Goal: Task Accomplishment & Management: Use online tool/utility

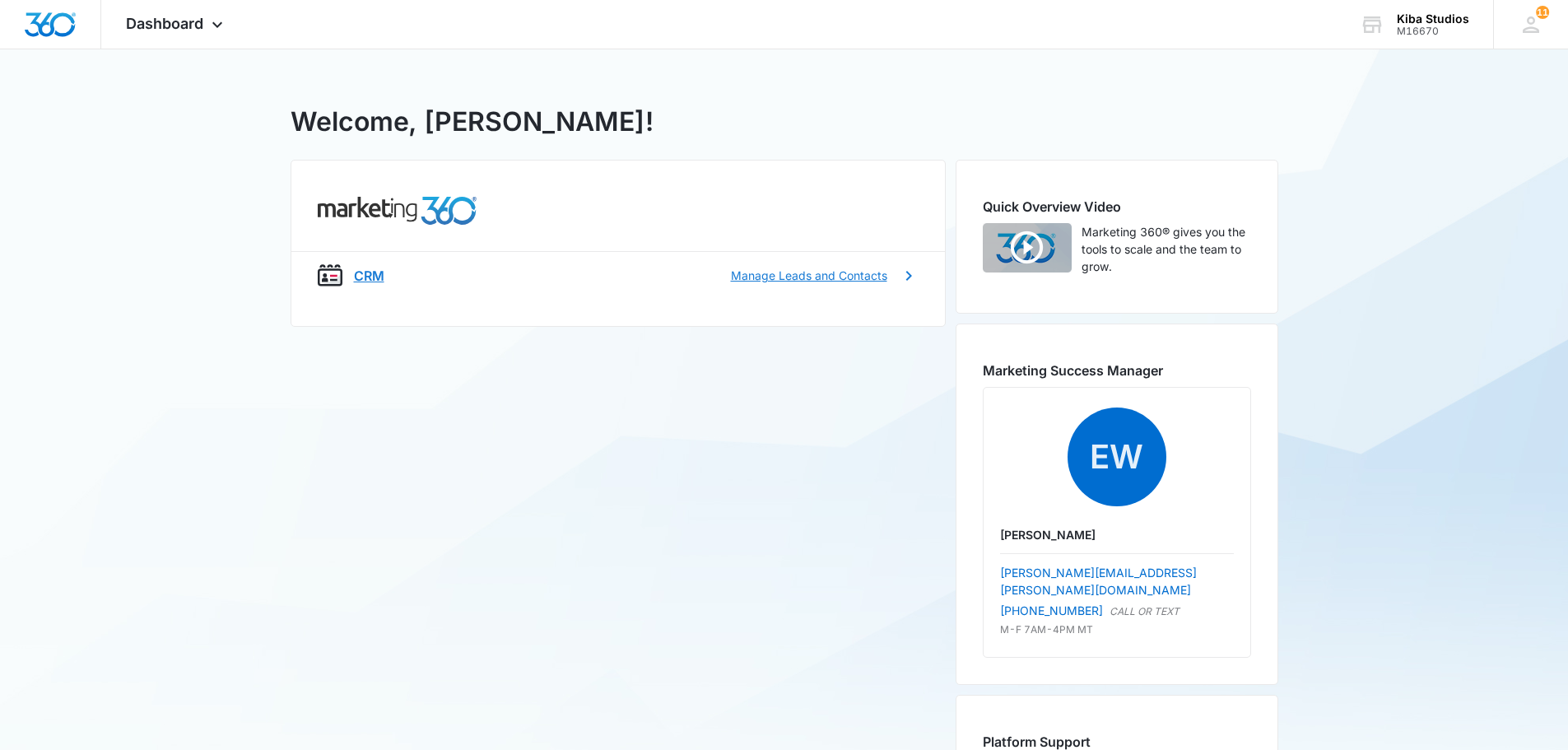
click at [364, 279] on p "CRM" at bounding box center [369, 276] width 30 height 19
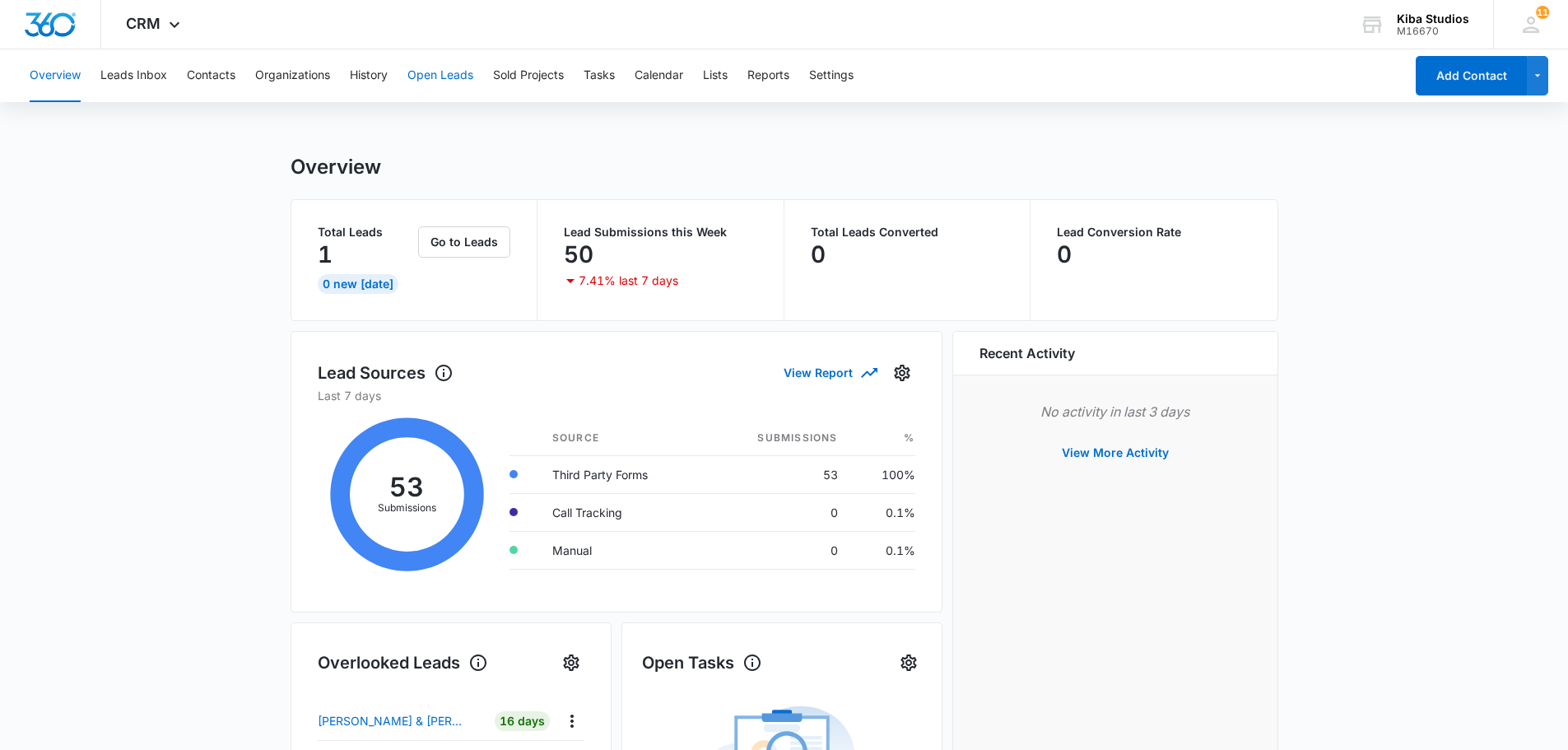
click at [428, 78] on button "Open Leads" at bounding box center [440, 76] width 65 height 53
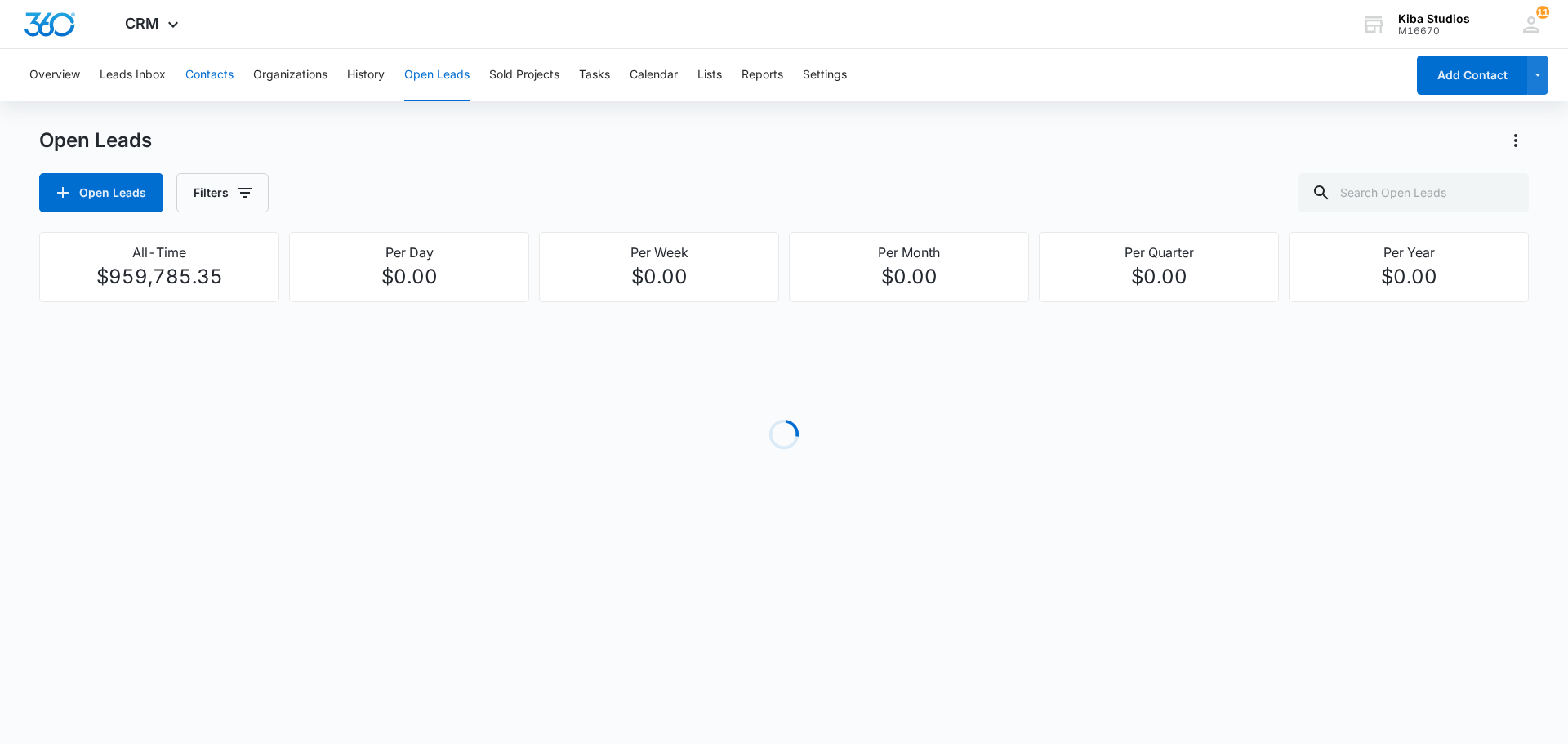
click at [220, 84] on button "Contacts" at bounding box center [209, 75] width 48 height 53
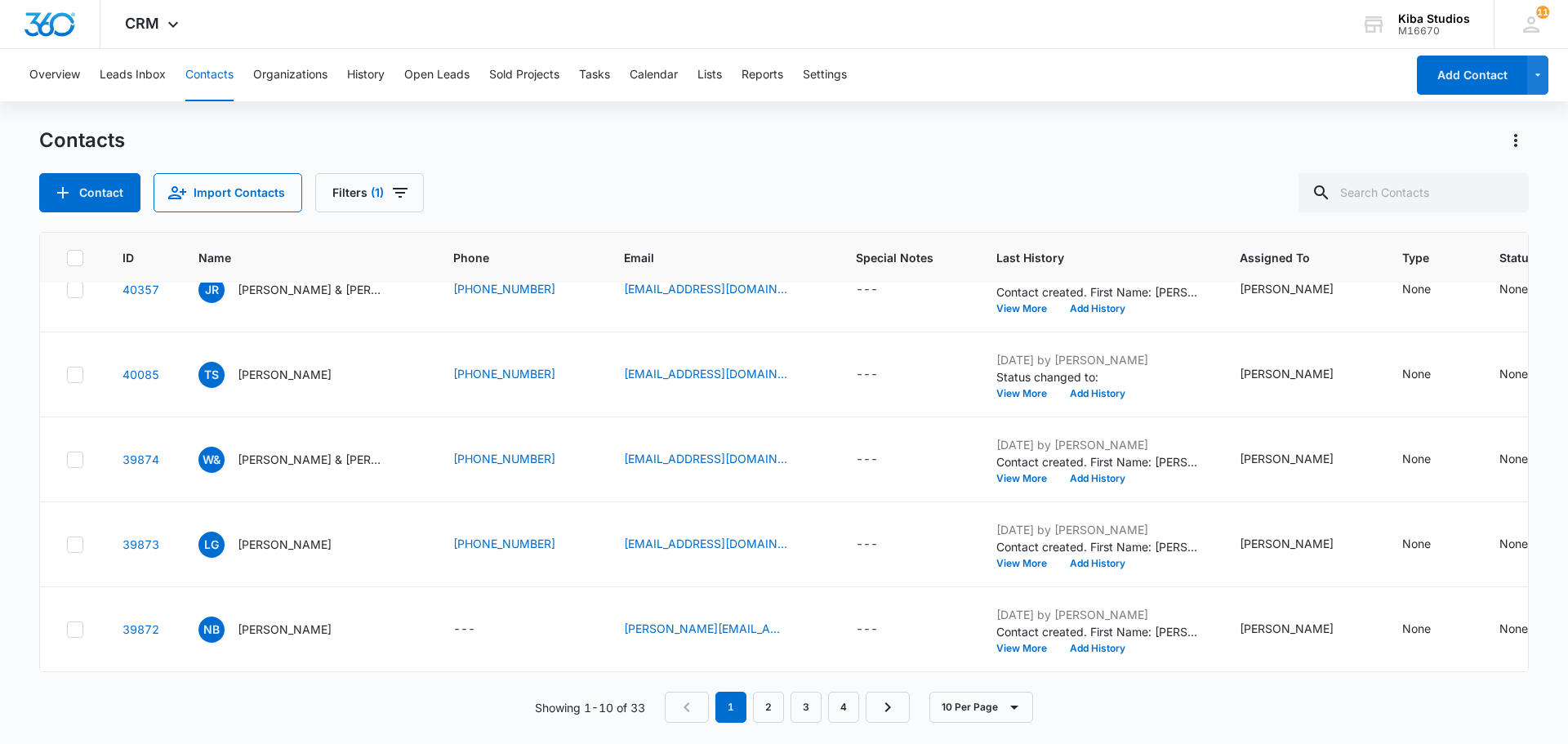
scroll to position [473, 0]
click at [427, 70] on button "Open Leads" at bounding box center [437, 75] width 65 height 53
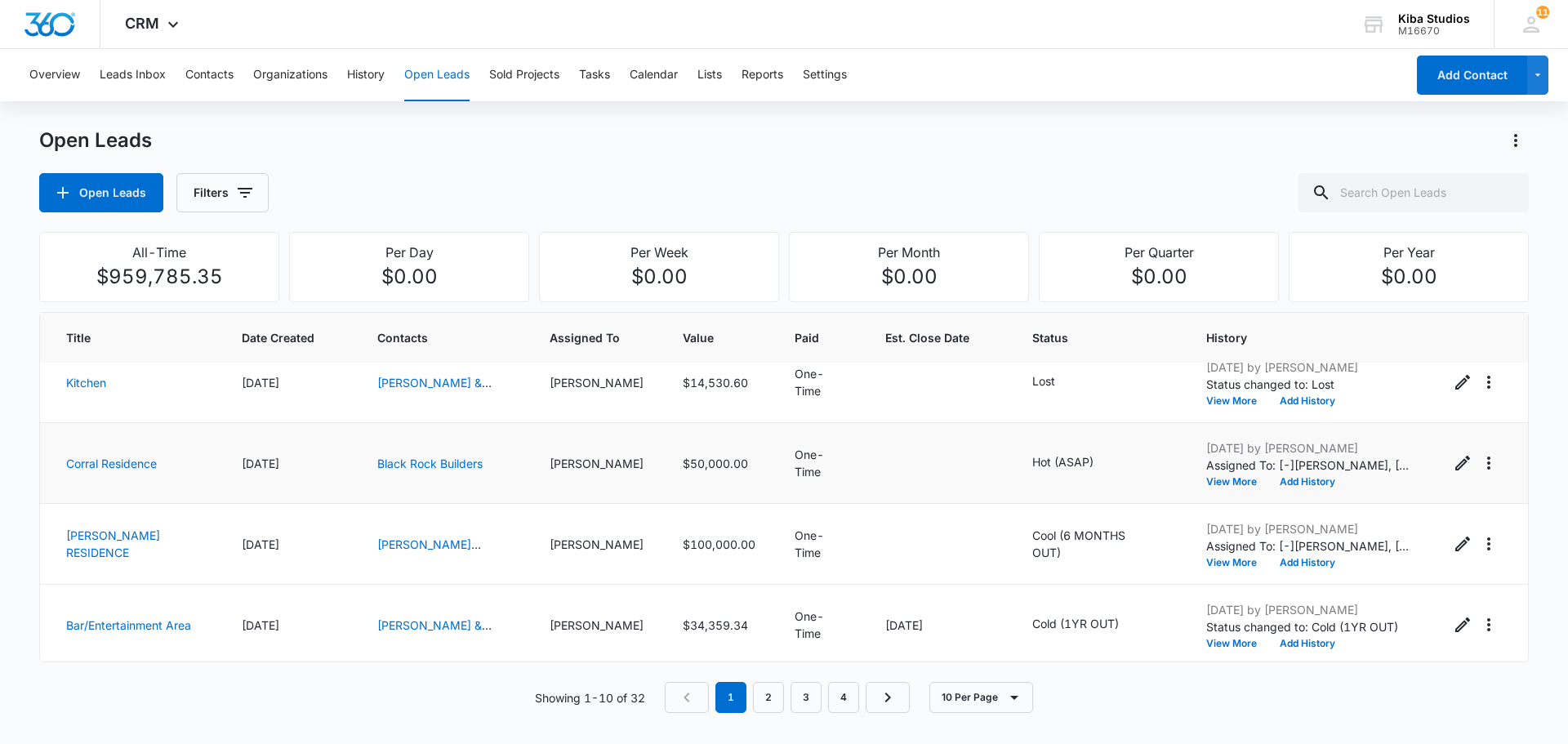
scroll to position [510, 0]
click at [212, 80] on button "Contacts" at bounding box center [209, 75] width 48 height 53
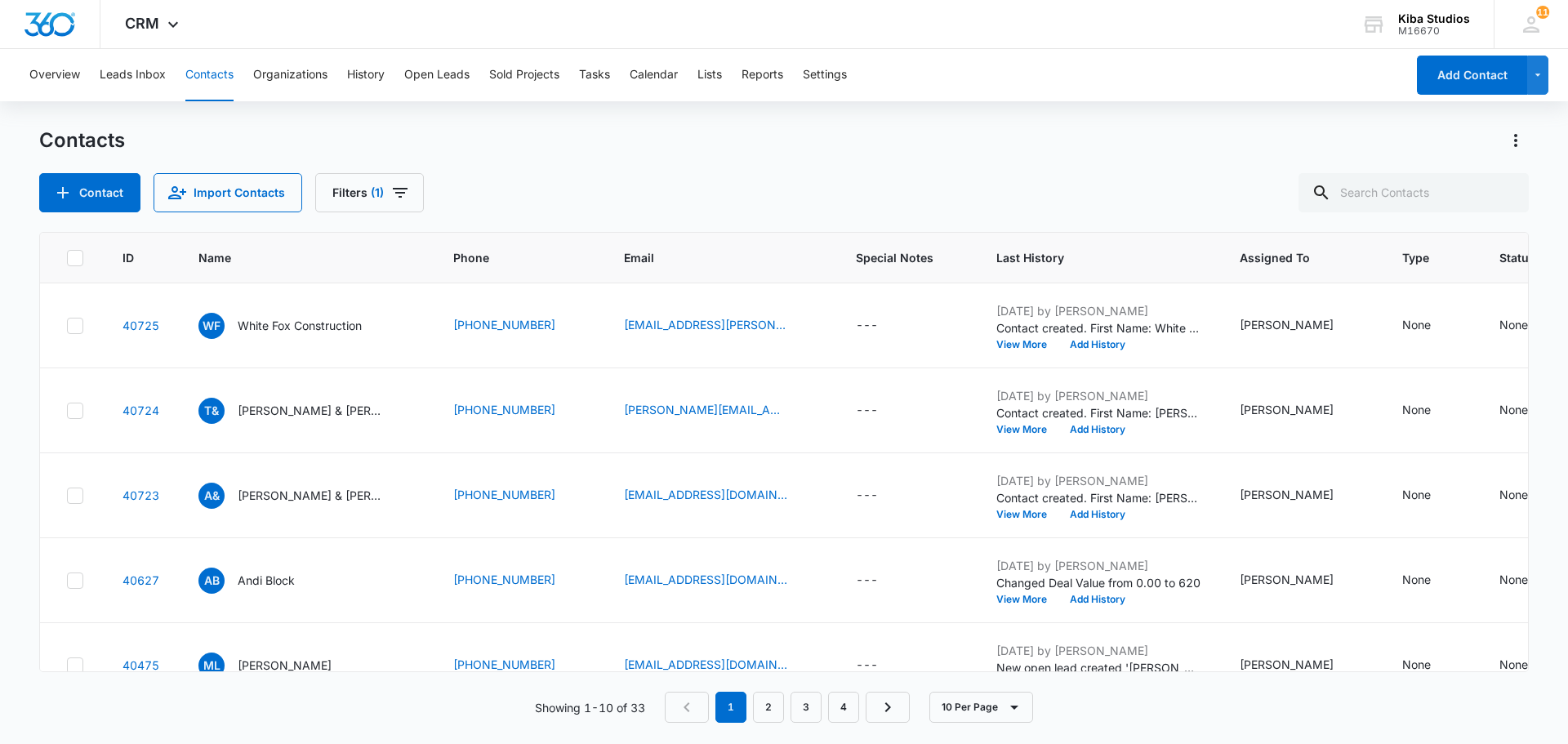
click at [344, 100] on div "Overview Leads Inbox Contacts Organizations History Open Leads Sold Projects Ta…" at bounding box center [712, 75] width 1386 height 53
